Goal: Task Accomplishment & Management: Use online tool/utility

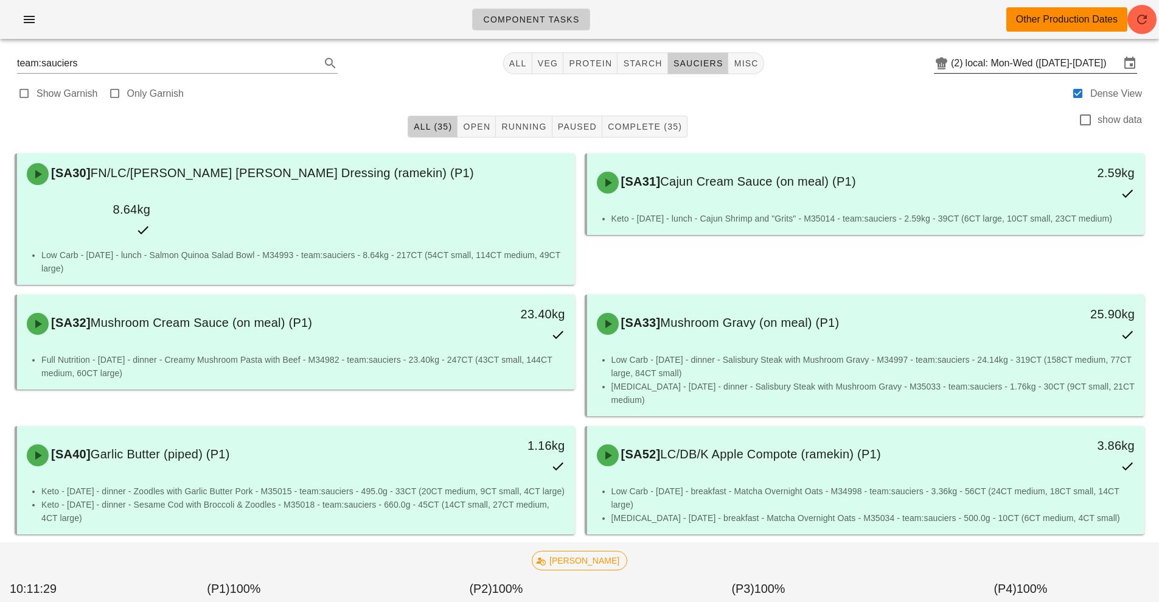
click at [1016, 64] on input "local: Mon-Wed ([DATE]-[DATE])" at bounding box center [1042, 63] width 154 height 19
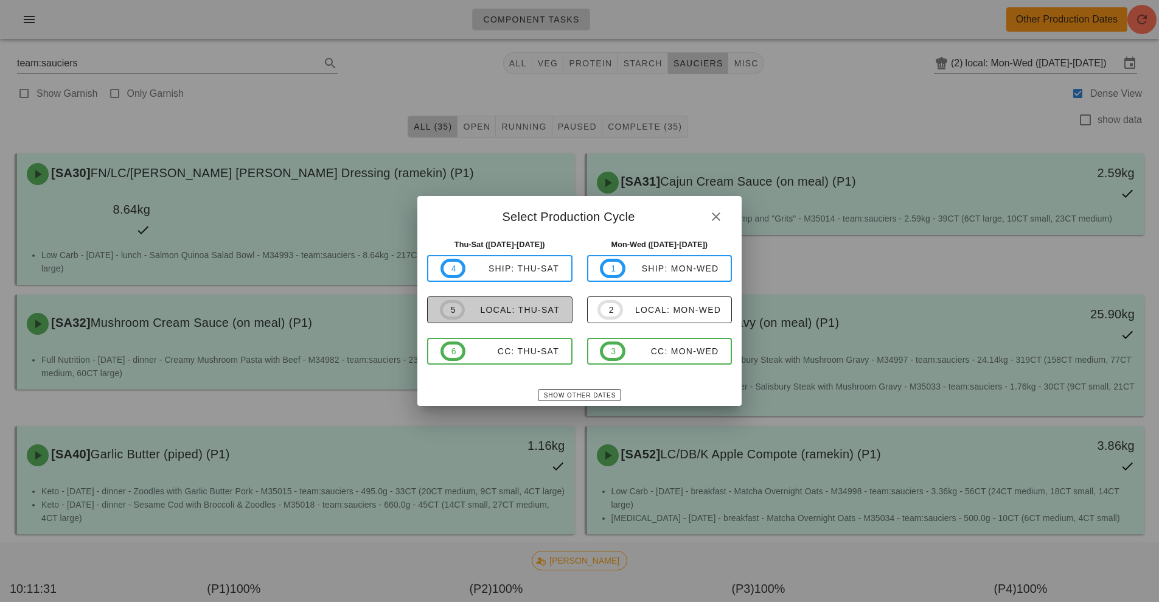
click at [525, 307] on div "local: Thu-Sat" at bounding box center [512, 310] width 95 height 10
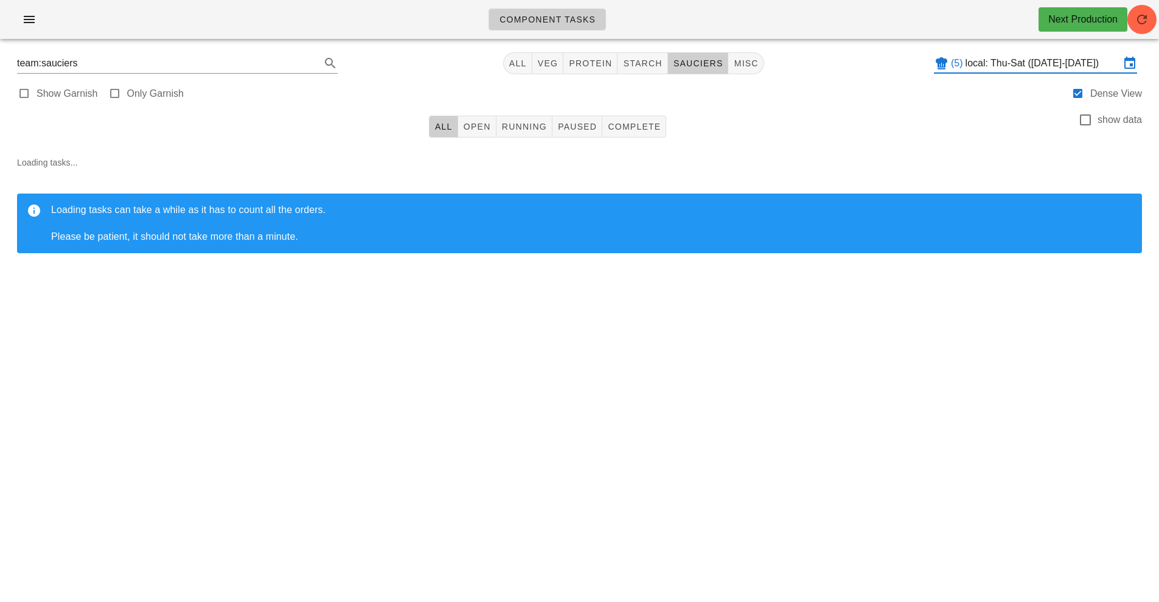
click at [1038, 63] on input "local: Thu-Sat ([DATE]-[DATE])" at bounding box center [1042, 63] width 154 height 19
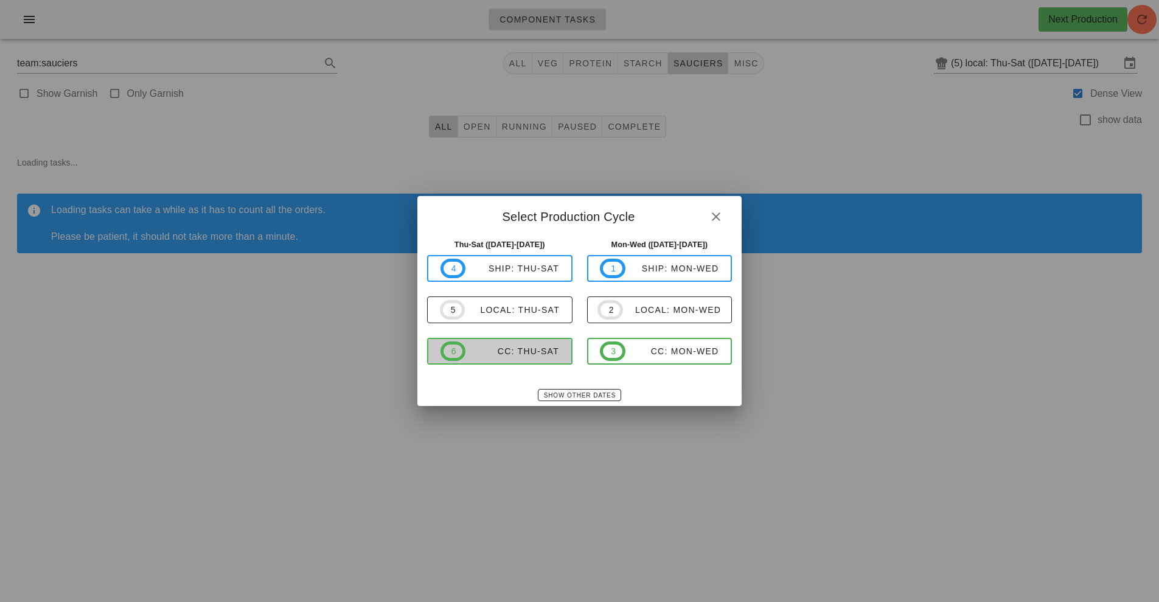
click at [524, 349] on div "CC: Thu-Sat" at bounding box center [512, 351] width 94 height 10
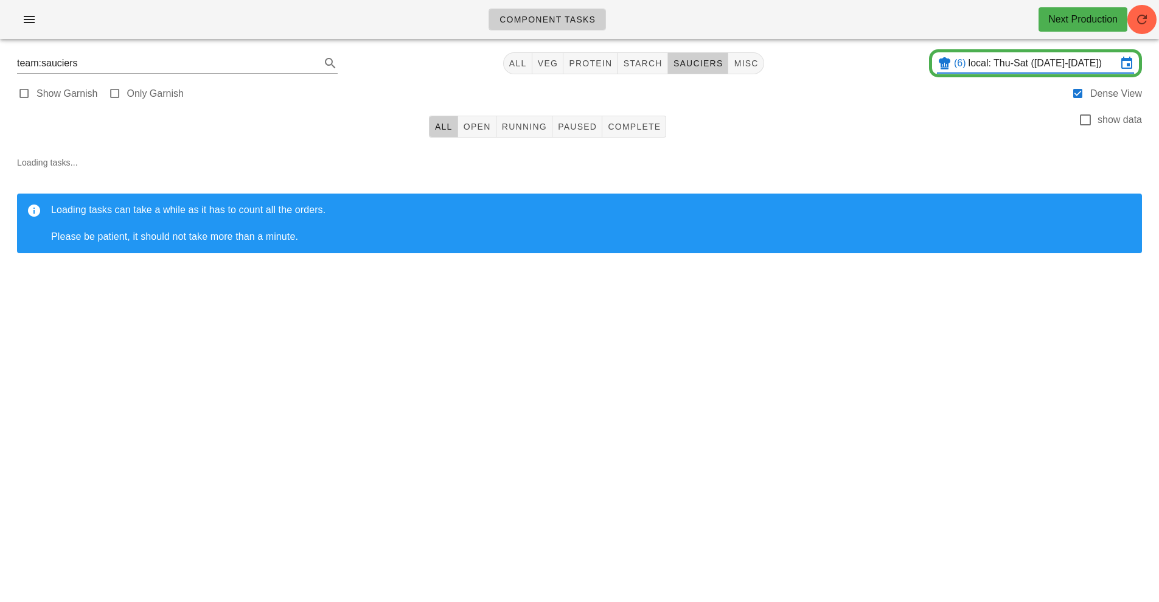
type input "CC: Thu-Sat ([DATE]-[DATE])"
click at [653, 127] on span "Complete" at bounding box center [634, 127] width 54 height 10
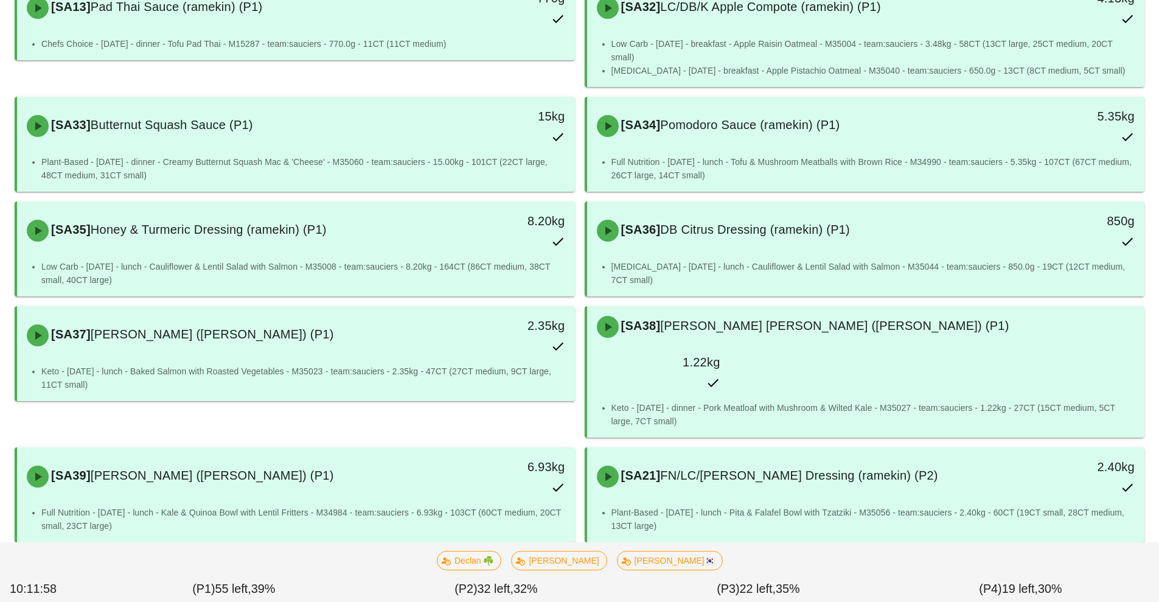
scroll to position [3084, 0]
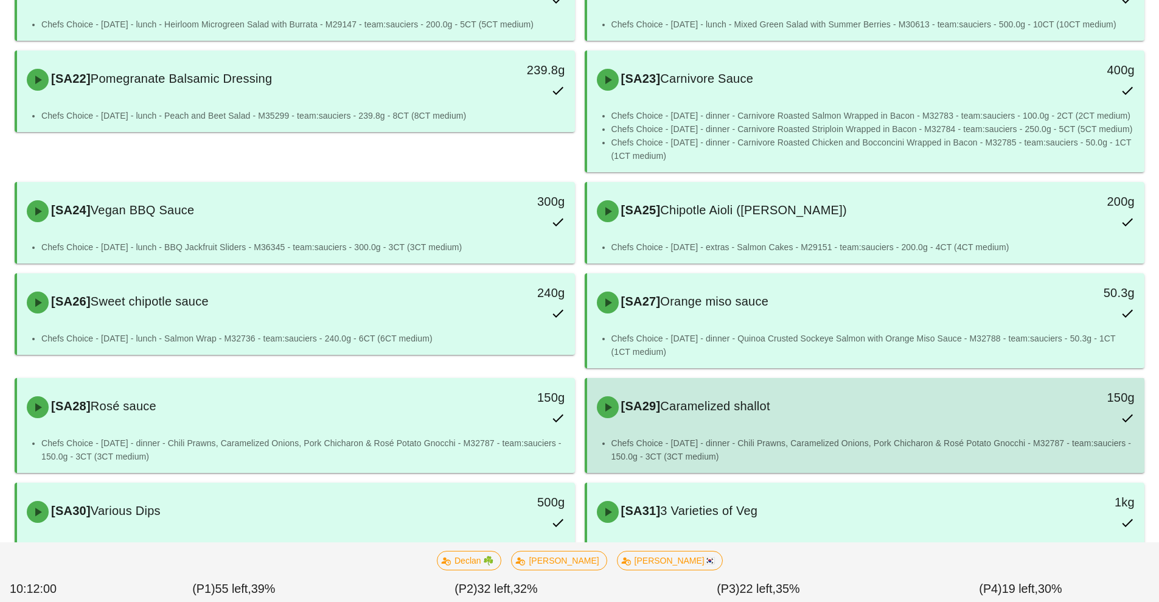
click at [715, 385] on div "[SA29] Caramelized shallot 150g" at bounding box center [866, 407] width 558 height 58
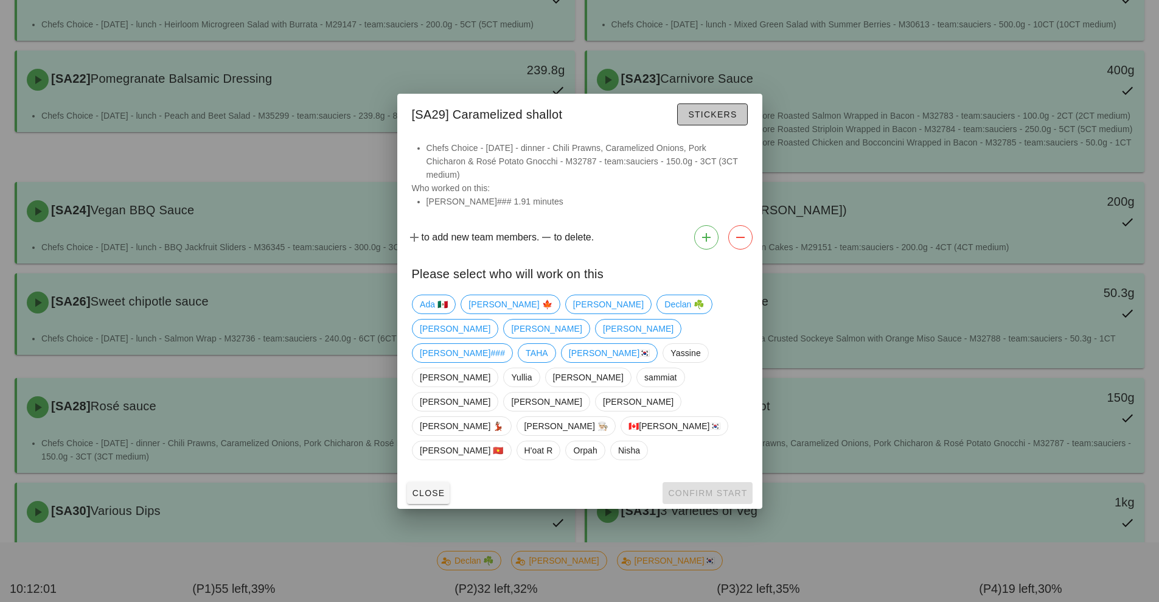
click at [718, 125] on button "Stickers" at bounding box center [712, 114] width 70 height 22
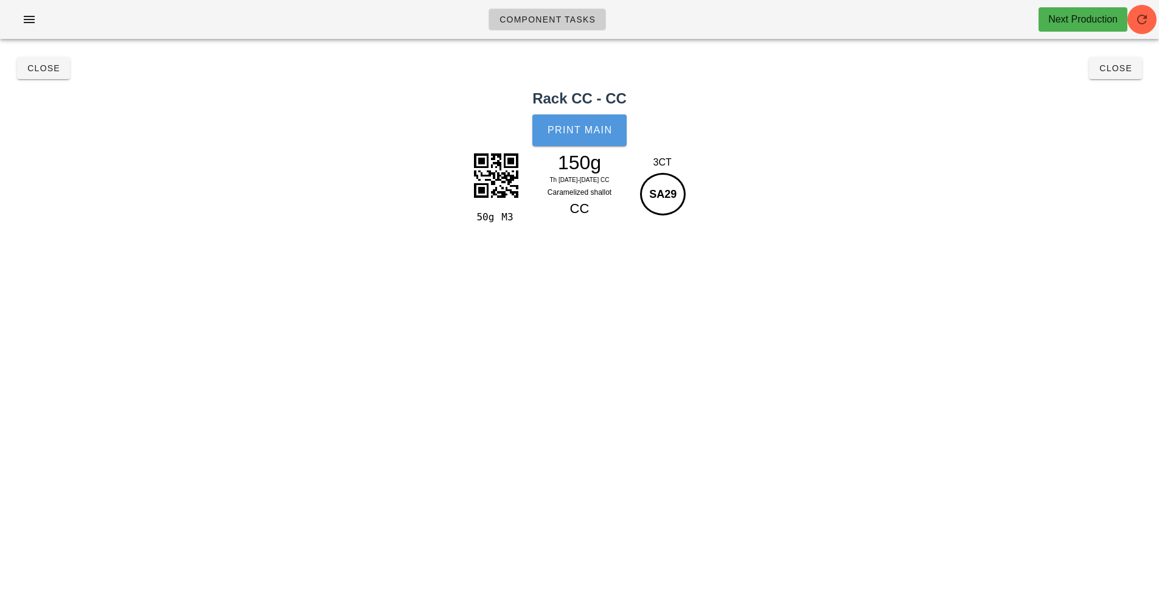
click at [581, 119] on button "Print Main" at bounding box center [579, 130] width 94 height 32
click at [42, 67] on span "Close" at bounding box center [43, 68] width 33 height 10
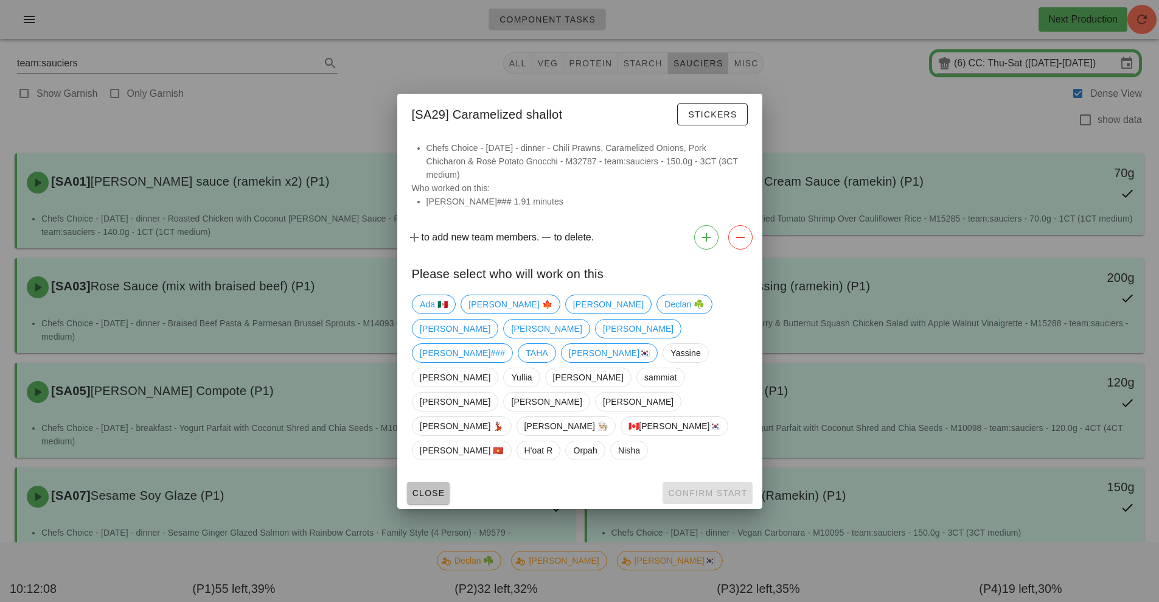
click at [431, 488] on span "Close" at bounding box center [428, 493] width 33 height 10
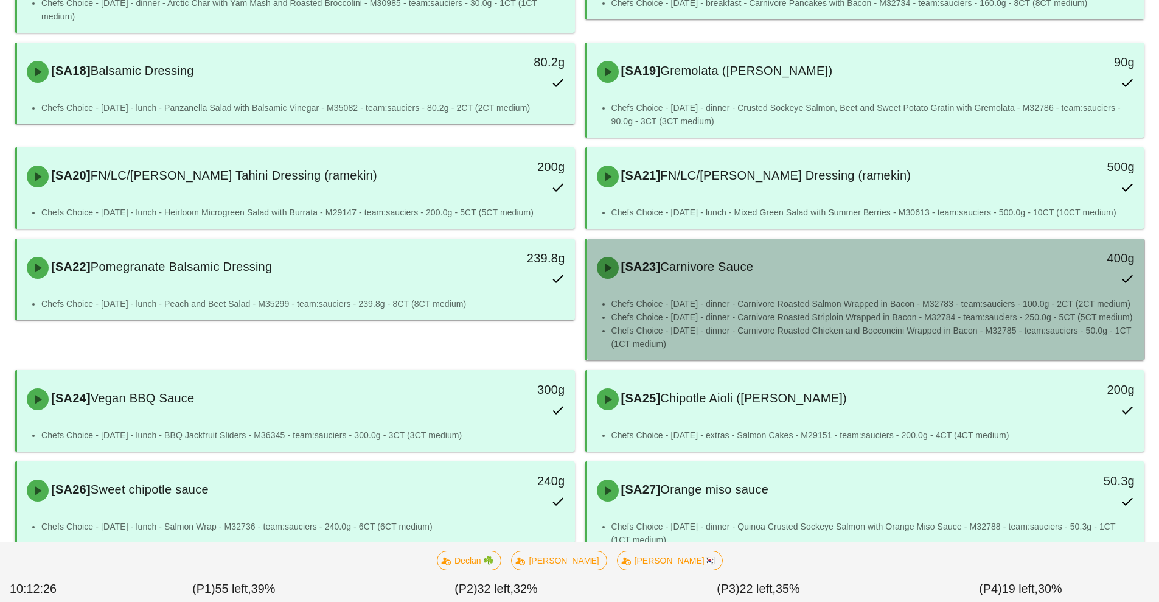
scroll to position [2945, 0]
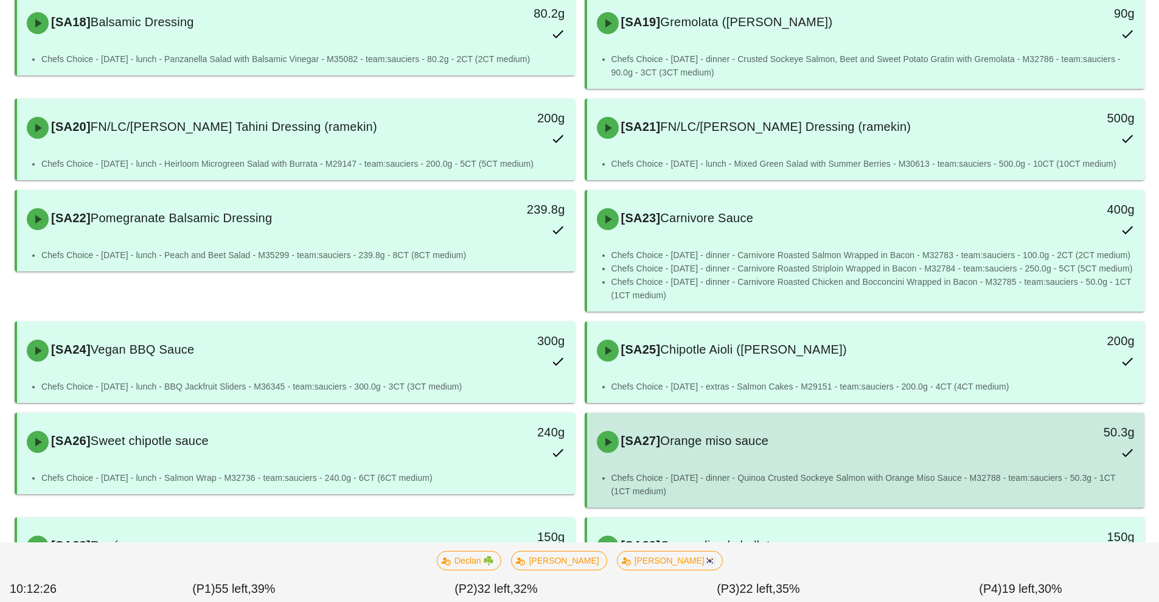
click at [752, 471] on li "Chefs Choice - [DATE] - dinner - Quinoa Crusted Sockeye Salmon with Orange Miso…" at bounding box center [873, 484] width 524 height 27
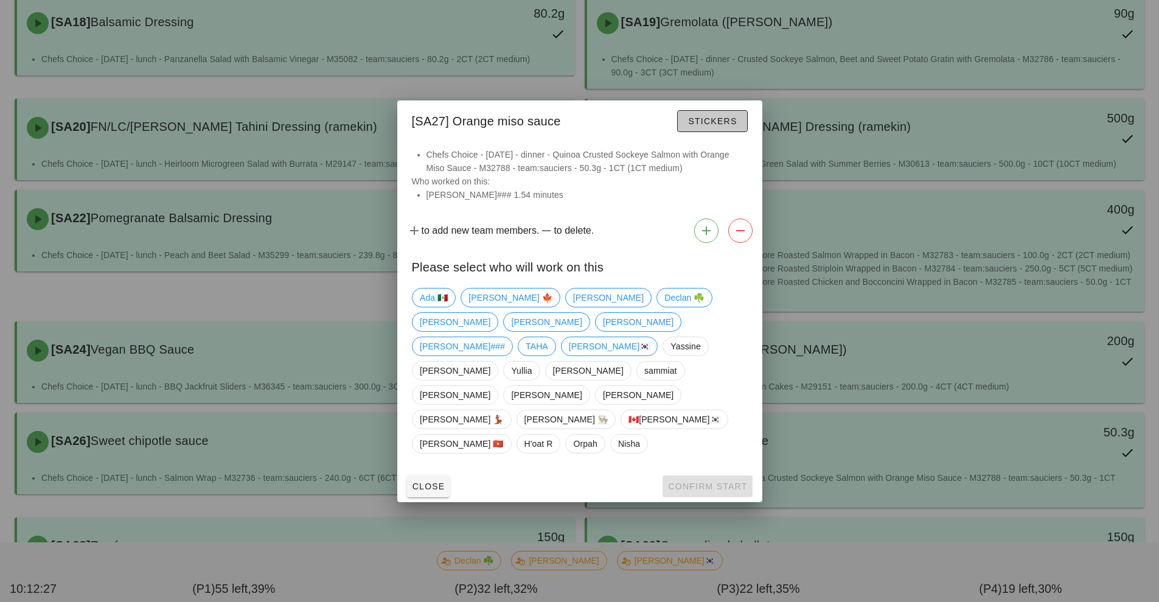
click at [716, 126] on span "Stickers" at bounding box center [711, 121] width 49 height 10
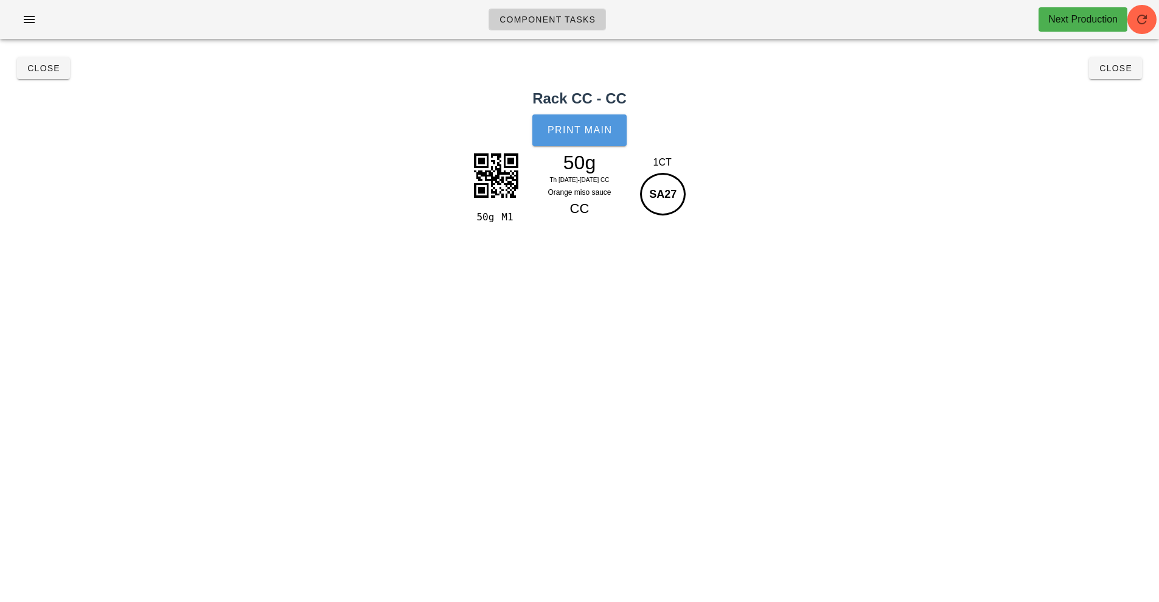
click at [599, 123] on button "Print Main" at bounding box center [579, 130] width 94 height 32
